Goal: Find specific page/section: Find specific page/section

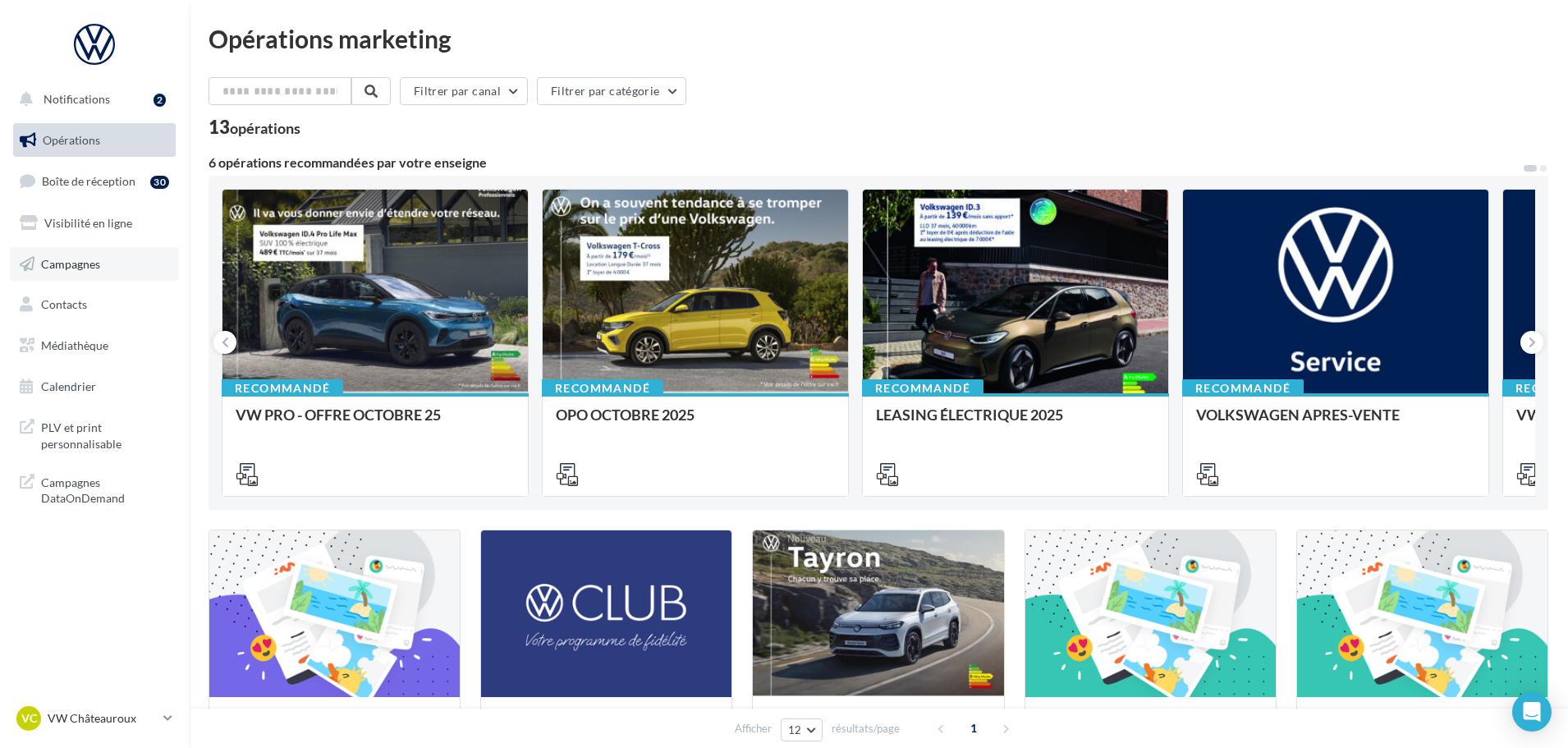
click at [68, 273] on link "Campagnes" at bounding box center [94, 264] width 169 height 35
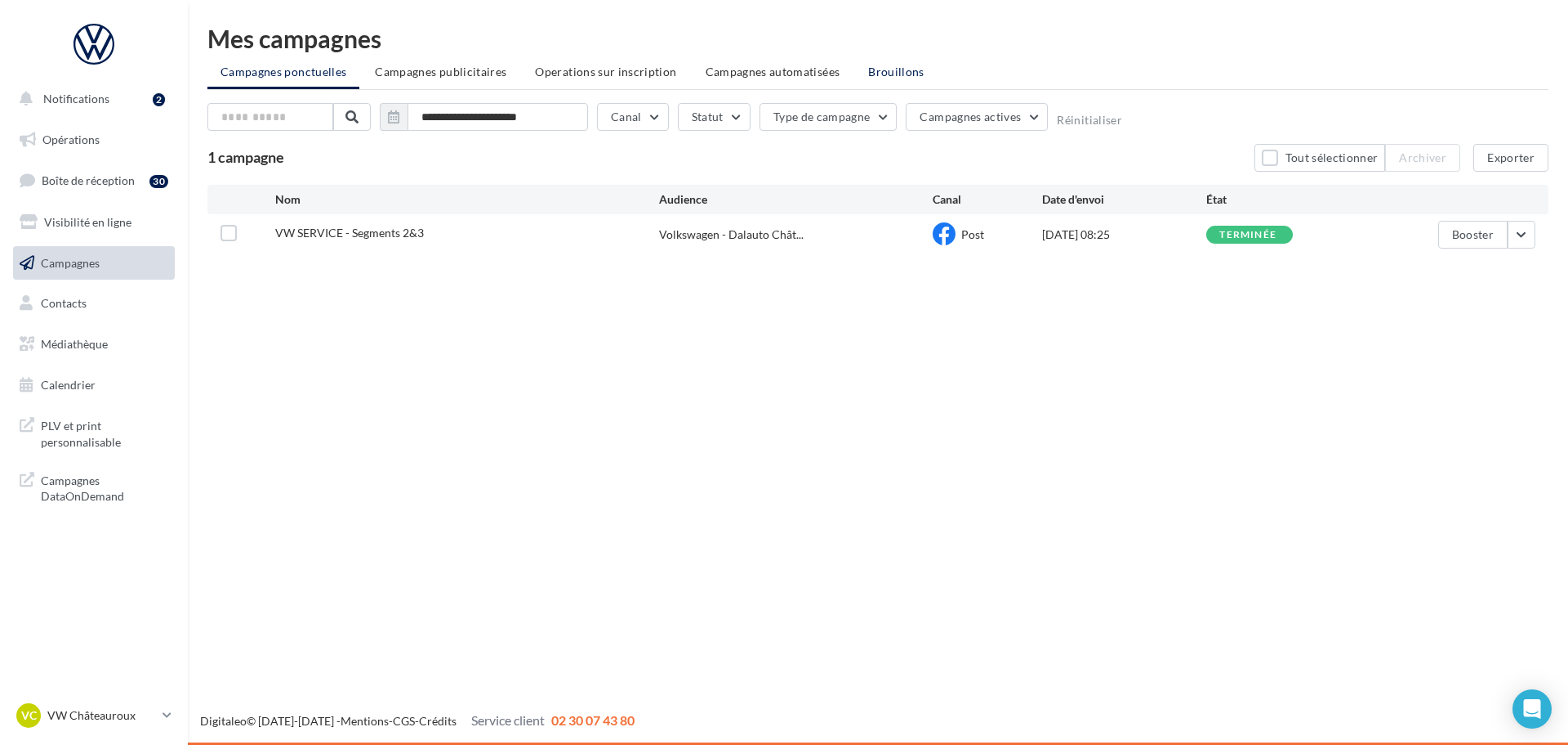
click at [890, 72] on span "Brouillons" at bounding box center [896, 72] width 56 height 14
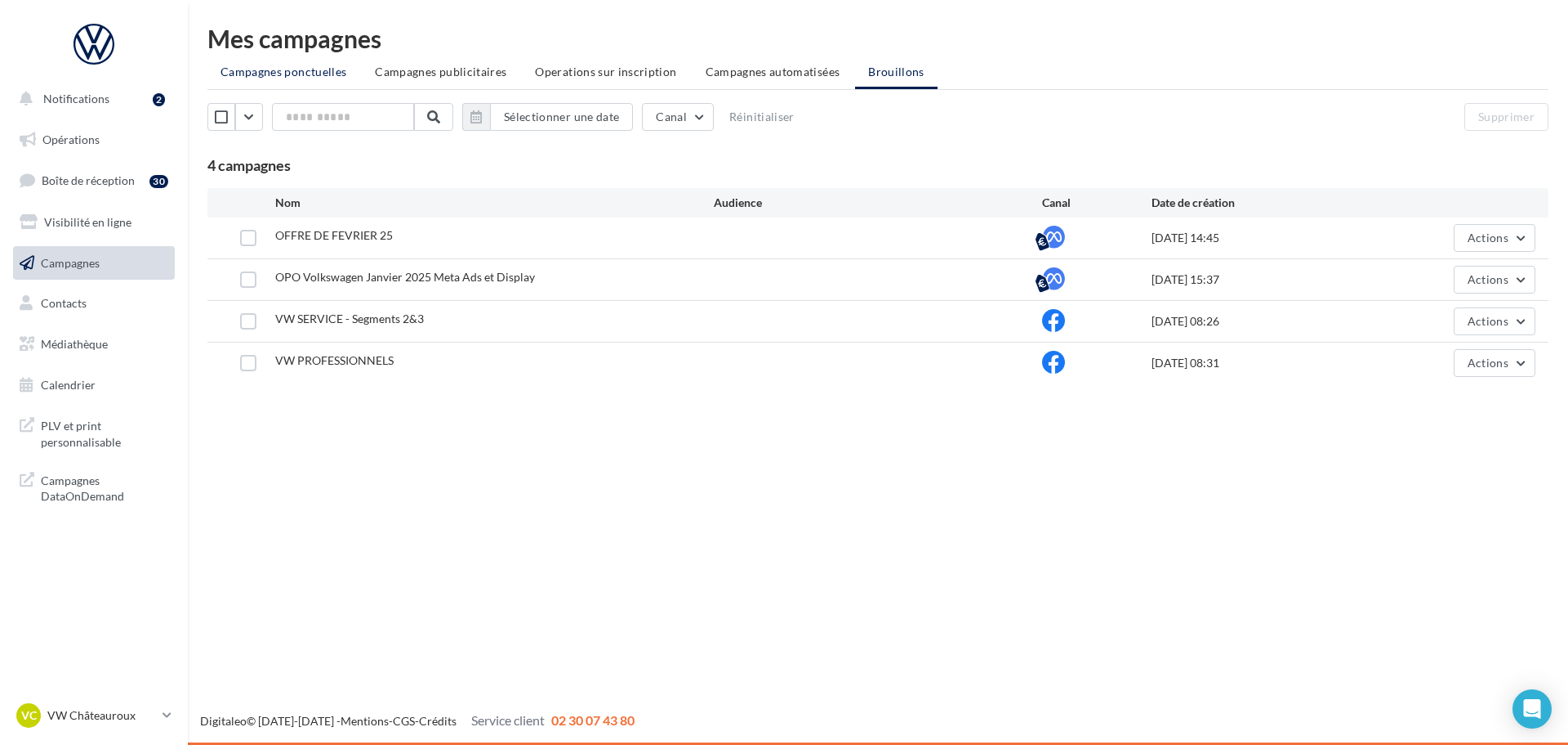
click at [271, 70] on span "Campagnes ponctuelles" at bounding box center [284, 72] width 126 height 14
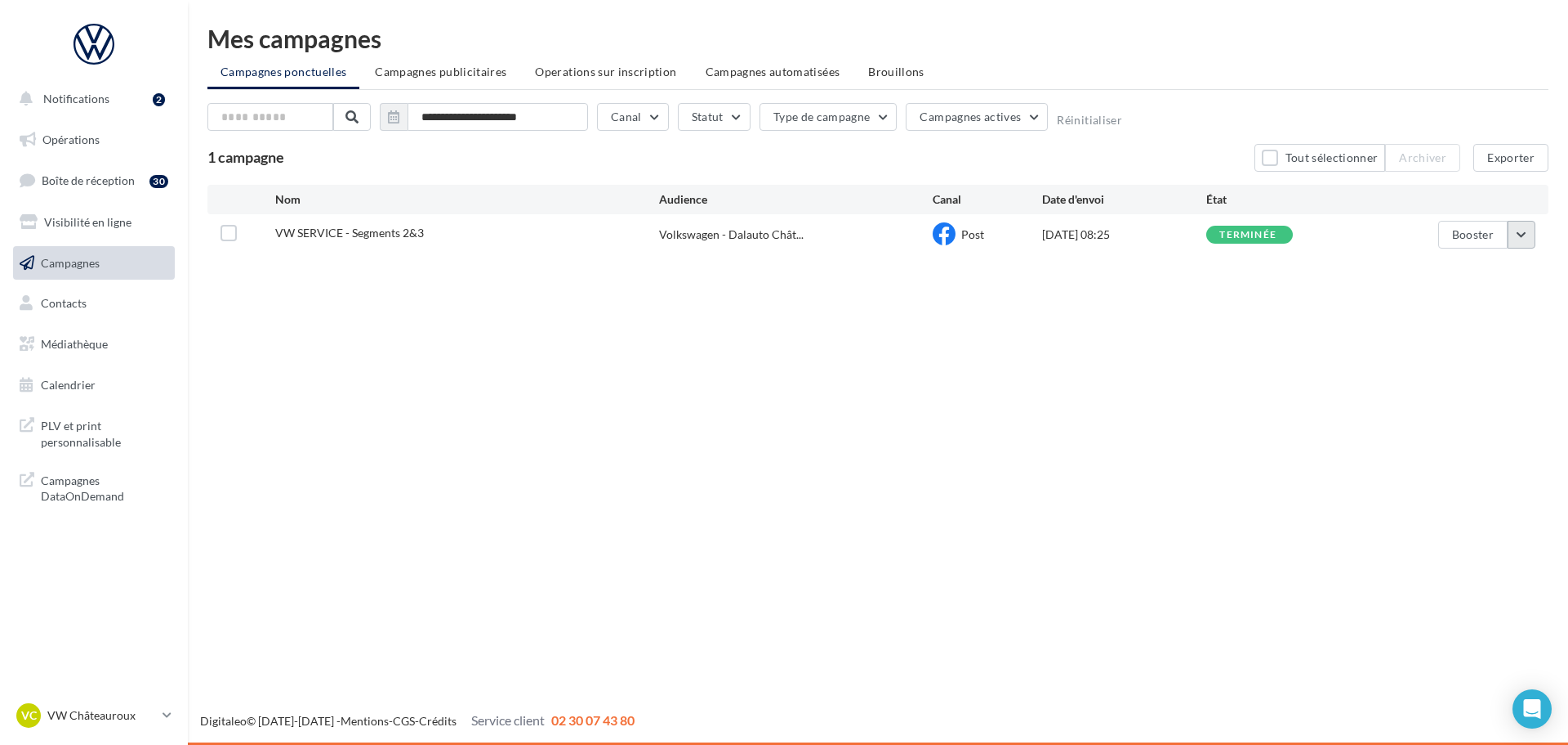
click at [1515, 241] on button "button" at bounding box center [1522, 235] width 28 height 28
click at [127, 705] on div "VC VW Châteauroux vw-alse-36007" at bounding box center [87, 714] width 140 height 25
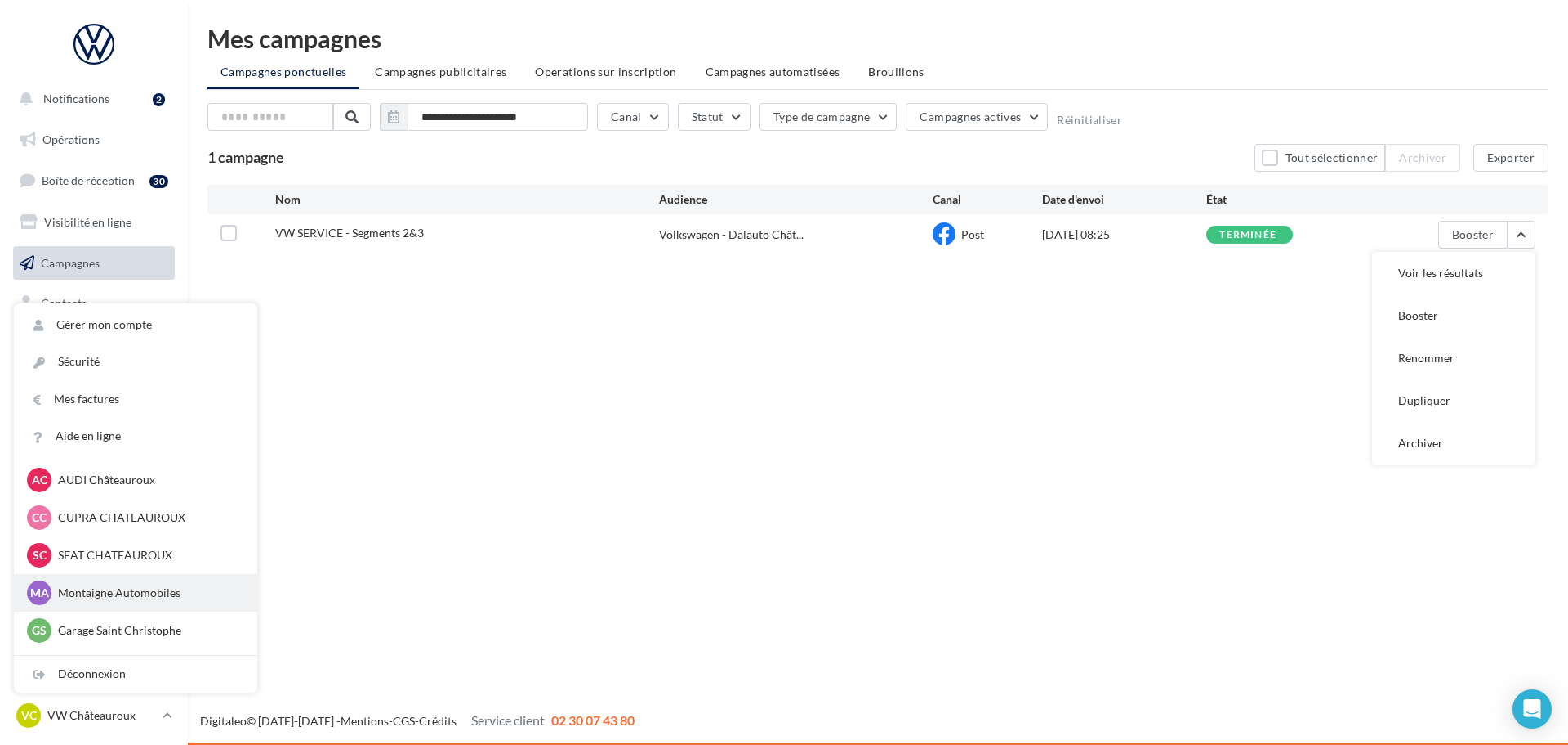
scroll to position [82, 0]
click at [117, 597] on p "Montaigne Automobiles" at bounding box center [148, 591] width 179 height 17
